Goal: Transaction & Acquisition: Obtain resource

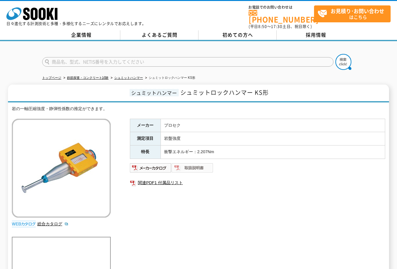
click at [209, 163] on img at bounding box center [193, 168] width 42 height 10
click at [321, 208] on div "メーカー プロセク 測定項目 岩盤強度 特長 衝撃エネルギー：2.207Nm 関連PDF1 付属品リスト" at bounding box center [257, 187] width 255 height 137
click at [262, 219] on div "メーカー プロセク 測定項目 岩盤強度 特長 衝撃エネルギー：2.207Nm 関連PDF1 付属品リスト" at bounding box center [257, 187] width 255 height 137
click at [228, 193] on div "メーカー プロセク 測定項目 岩盤強度 特長 衝撃エネルギー：2.207Nm 関連PDF1 付属品リスト" at bounding box center [257, 187] width 255 height 137
click at [200, 164] on img at bounding box center [193, 168] width 42 height 10
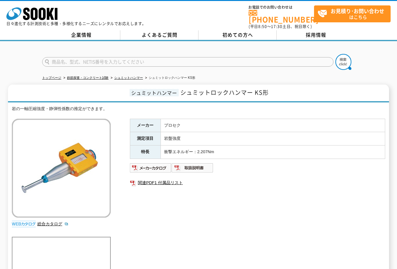
click at [254, 196] on div "メーカー プロセク 測定項目 岩盤強度 特長 衝撃エネルギー：2.207Nm 関連PDF1 付属品リスト" at bounding box center [257, 187] width 255 height 137
